Goal: Information Seeking & Learning: Stay updated

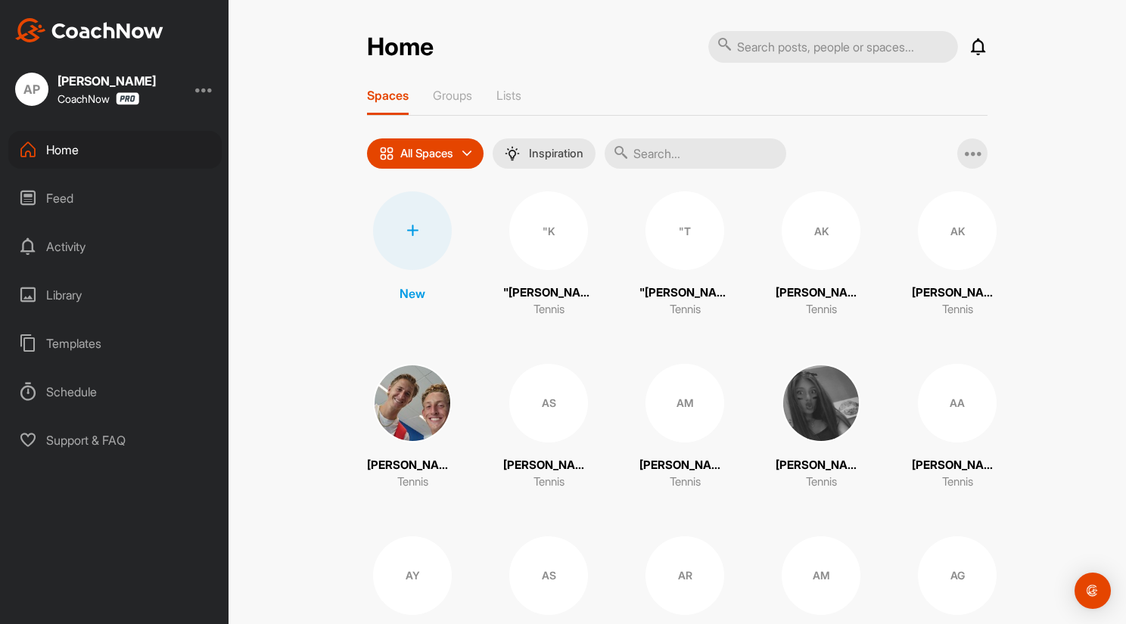
click at [58, 193] on div "Feed" at bounding box center [114, 198] width 213 height 38
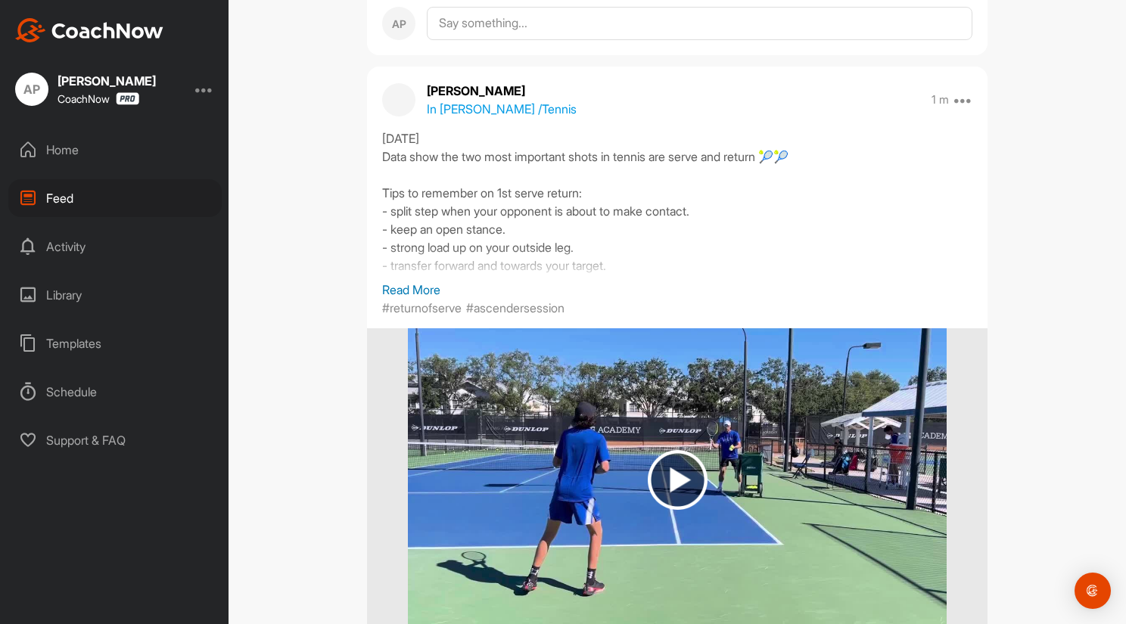
scroll to position [605, 0]
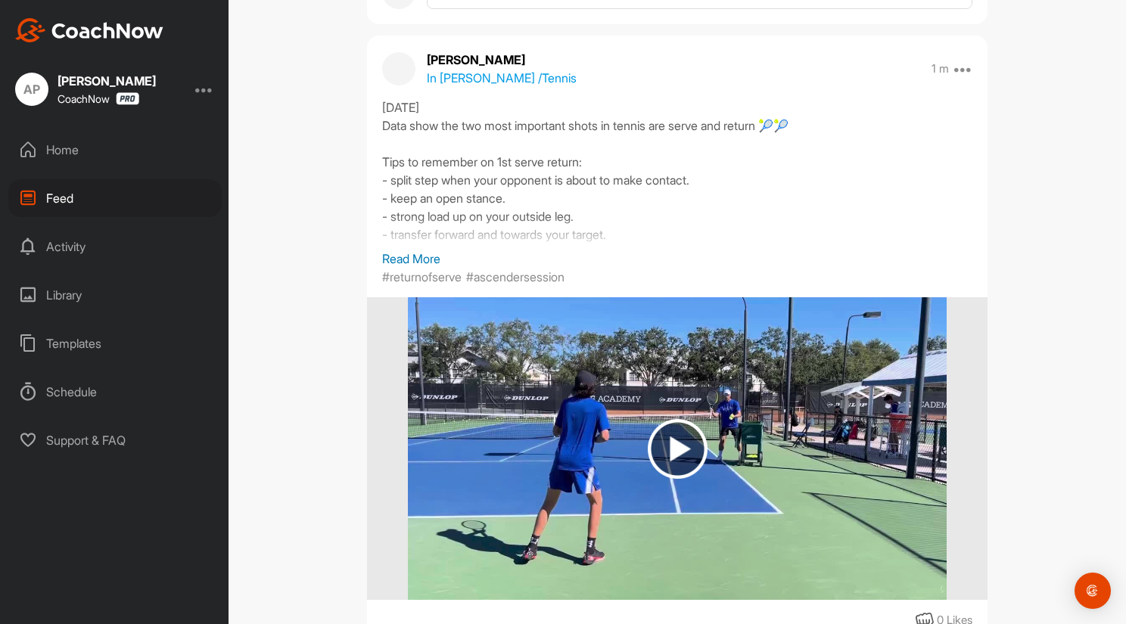
click at [412, 253] on p "Read More" at bounding box center [677, 259] width 590 height 18
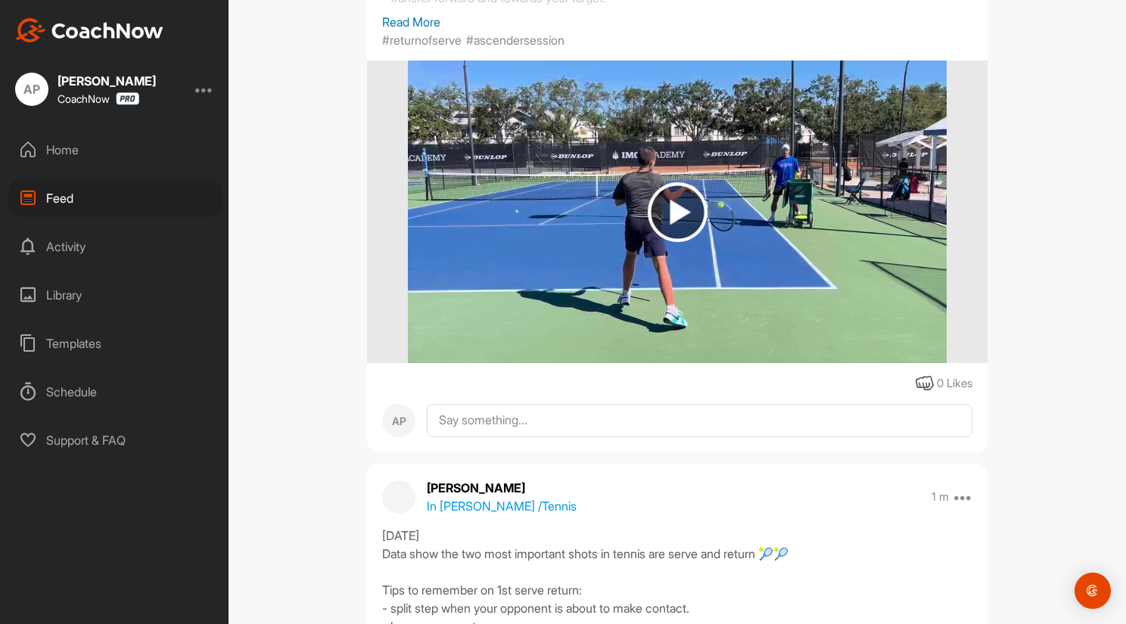
scroll to position [291, 0]
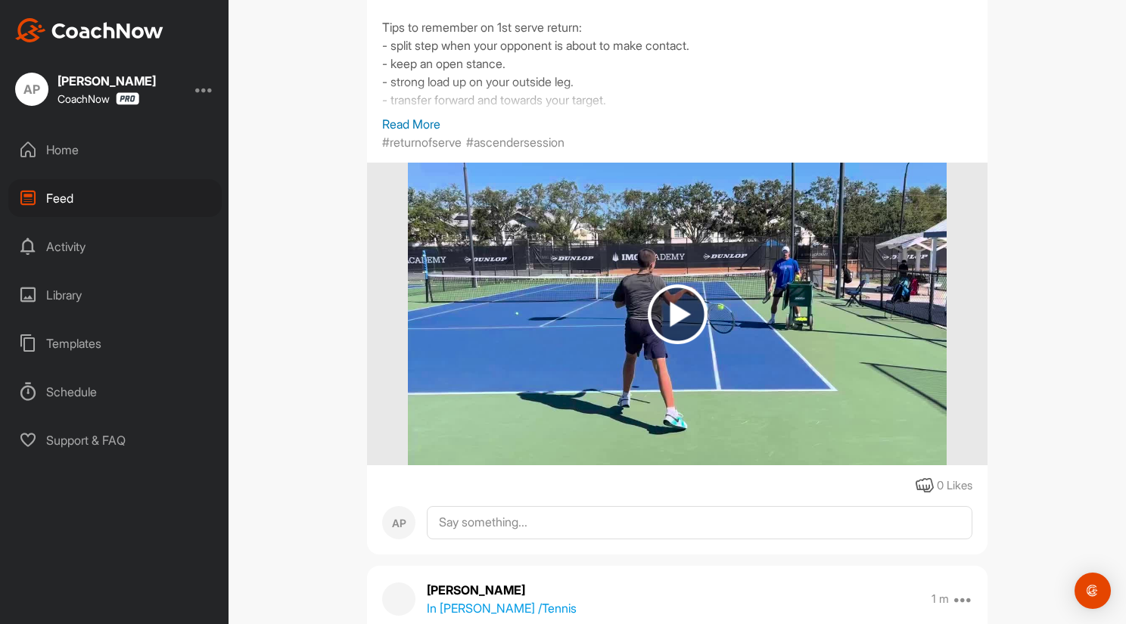
click at [419, 119] on p "Read More" at bounding box center [677, 124] width 590 height 18
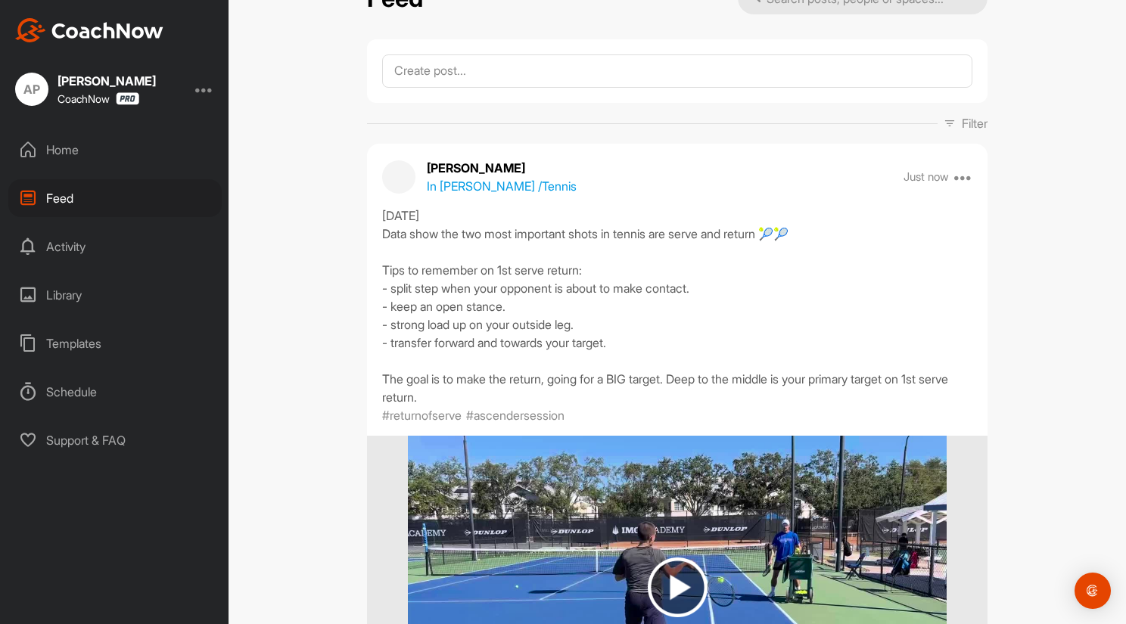
scroll to position [0, 0]
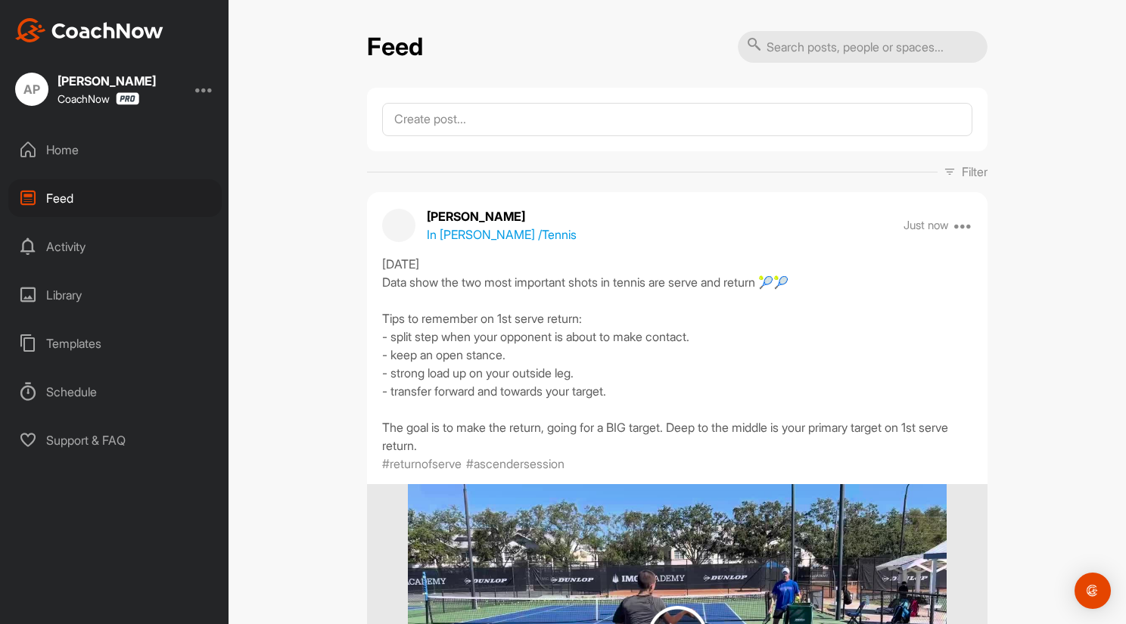
click at [67, 146] on div "Home" at bounding box center [114, 150] width 213 height 38
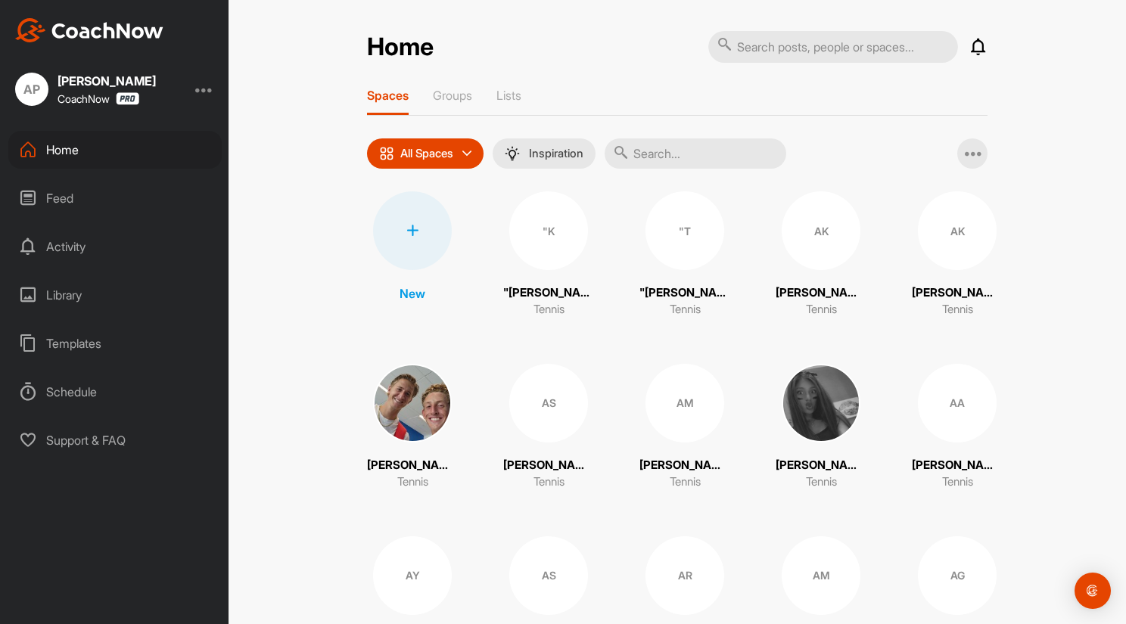
click at [975, 46] on icon at bounding box center [978, 47] width 18 height 18
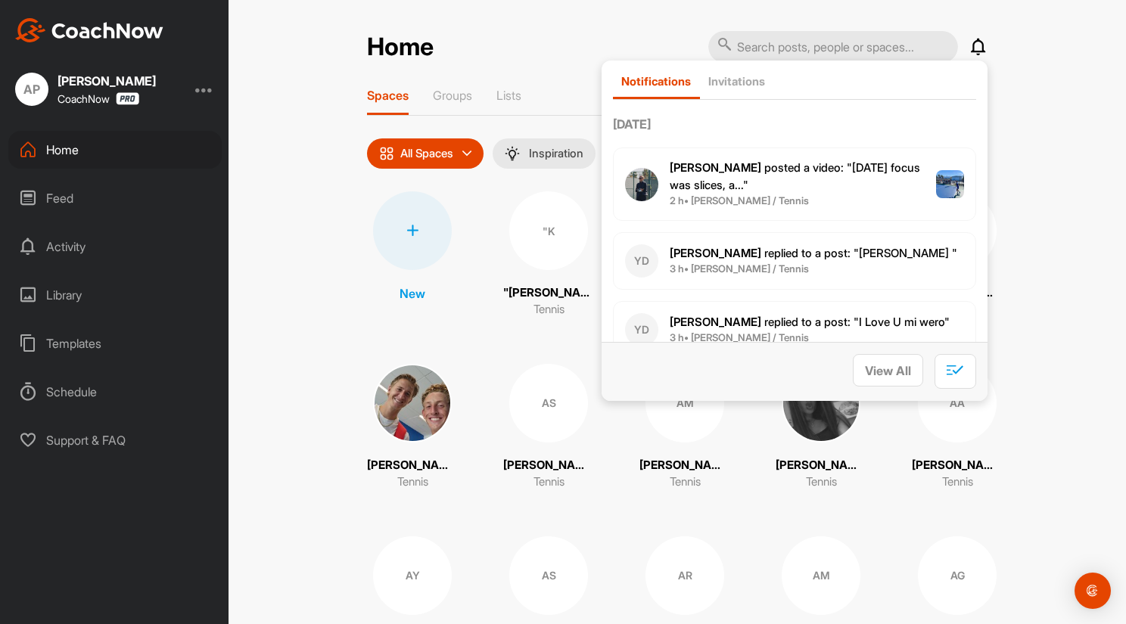
click at [298, 178] on div "Home Notifications Invitations Today Tina C. posted a video : " Today’s focus w…" at bounding box center [676, 312] width 897 height 624
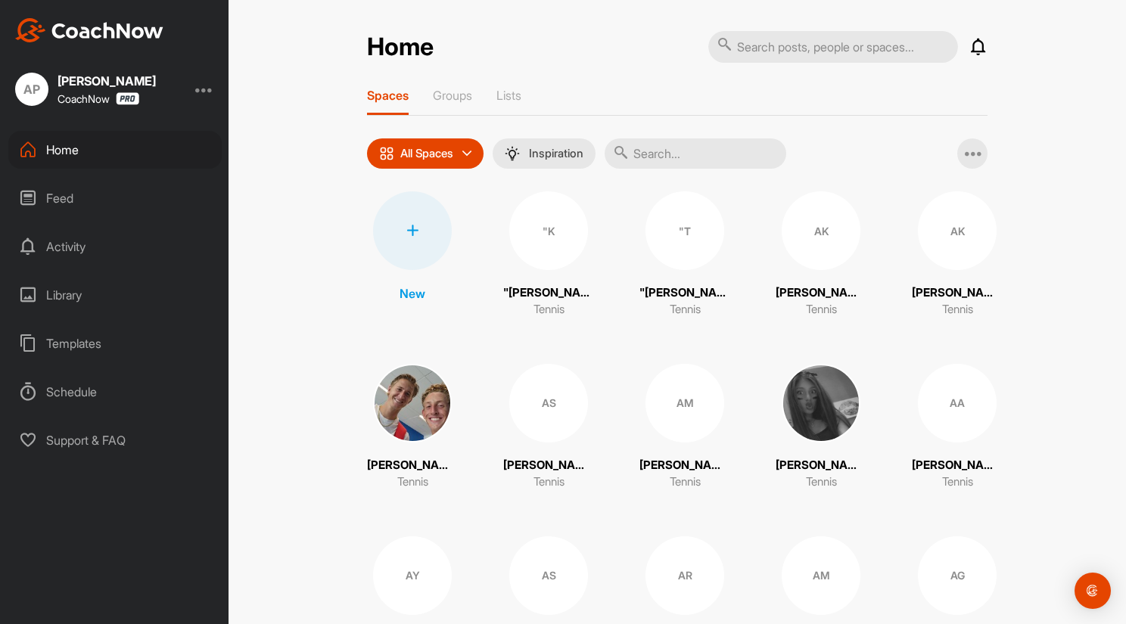
click at [63, 196] on div "Feed" at bounding box center [114, 198] width 213 height 38
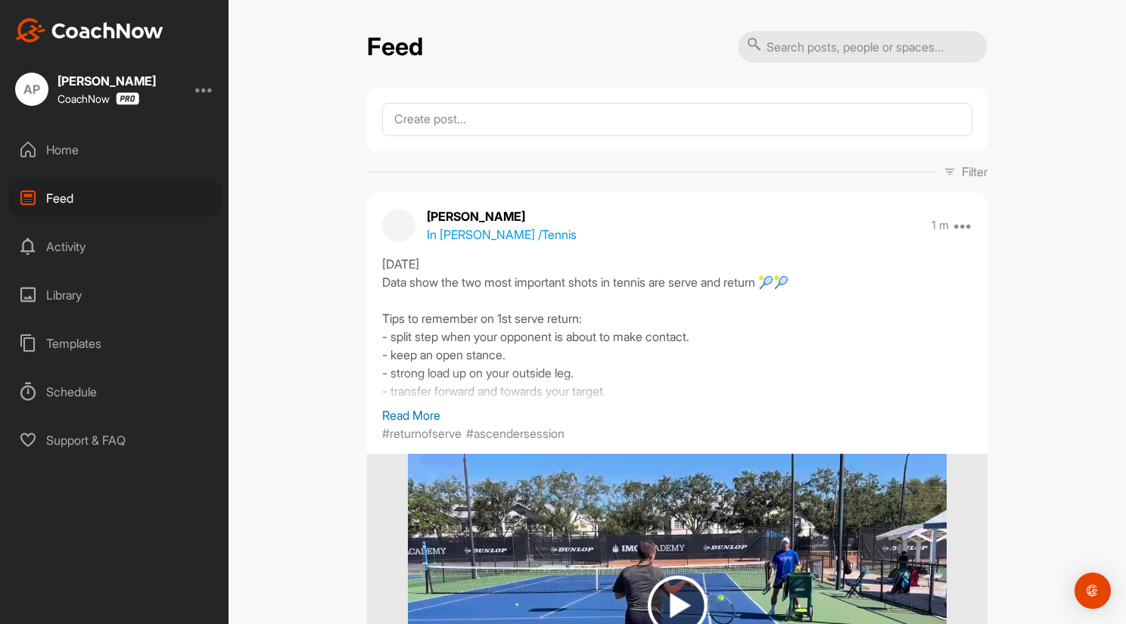
click at [47, 145] on div "Home" at bounding box center [114, 150] width 213 height 38
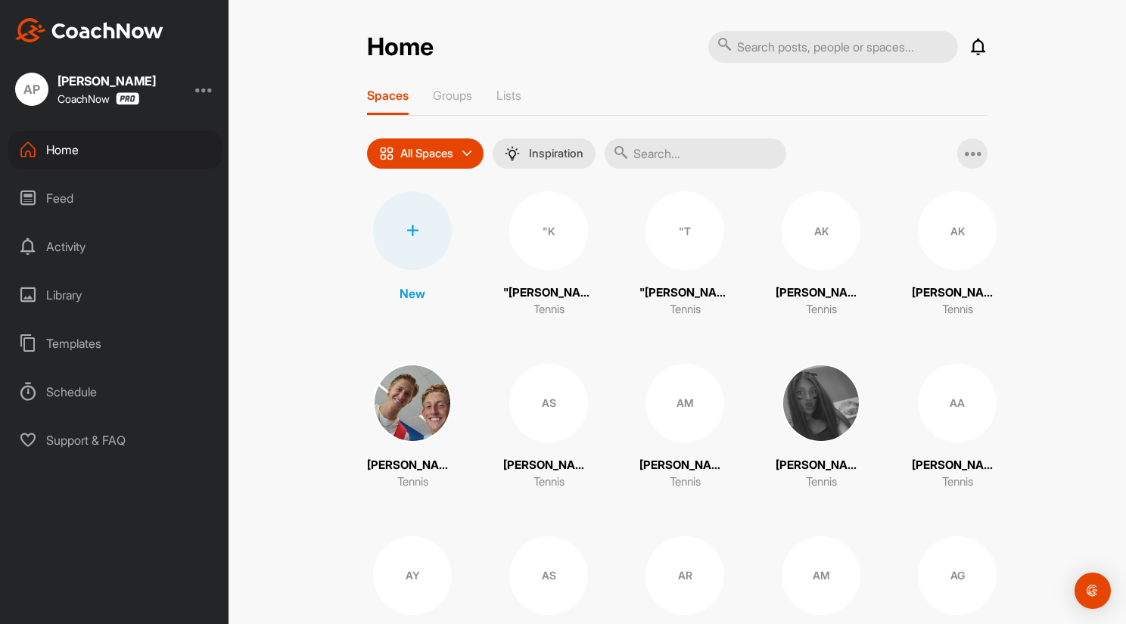
click at [974, 45] on icon at bounding box center [978, 47] width 18 height 18
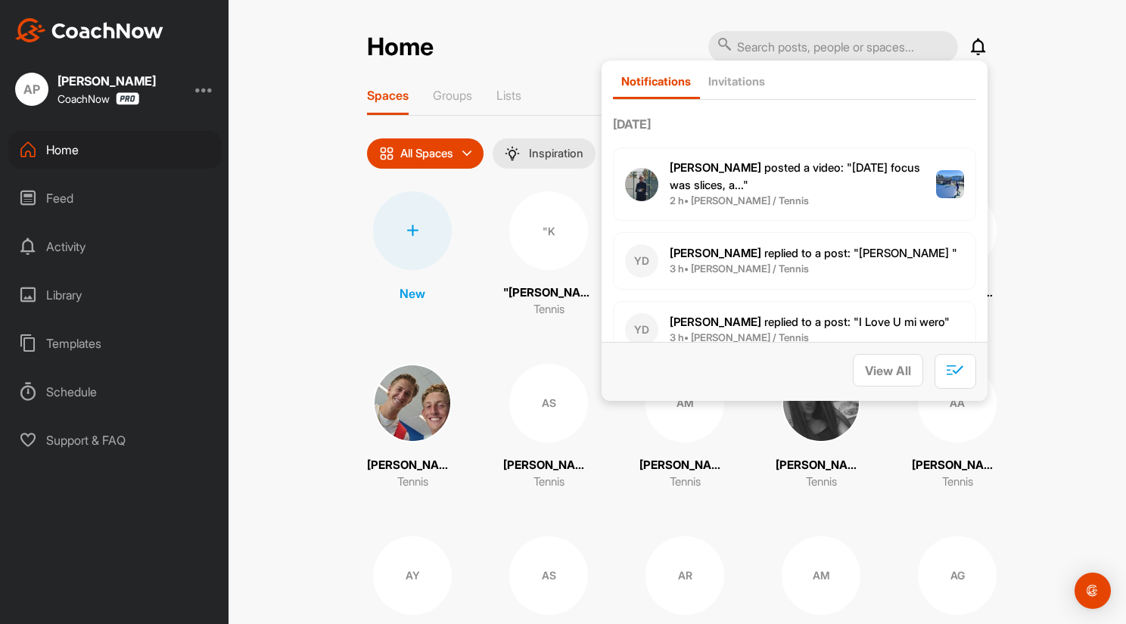
click at [260, 271] on div "Home Notifications Invitations [DATE] [PERSON_NAME] posted a video : " [DATE] f…" at bounding box center [676, 312] width 897 height 624
